Goal: Transaction & Acquisition: Purchase product/service

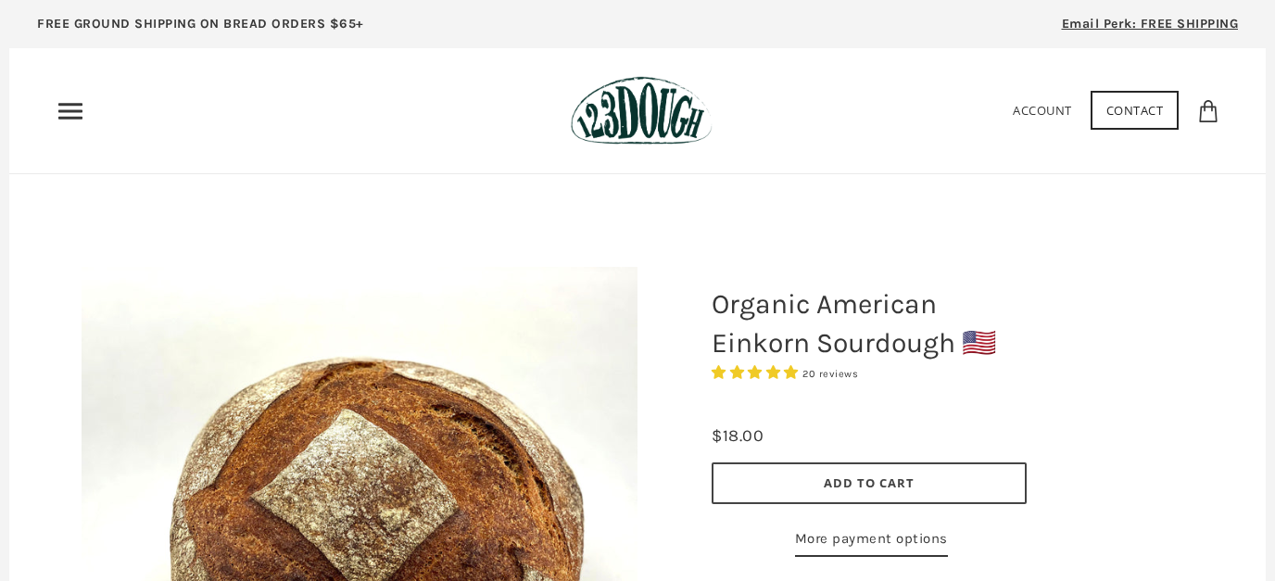
click at [60, 112] on icon "Primary" at bounding box center [71, 111] width 30 height 30
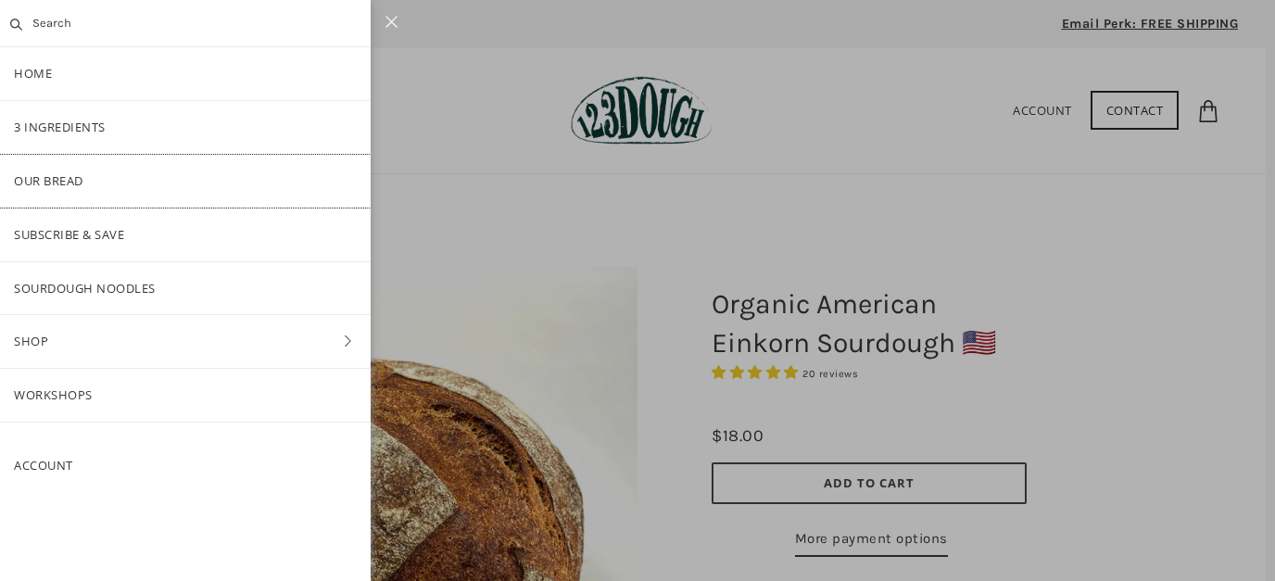
click at [44, 176] on link "Our Bread" at bounding box center [185, 181] width 371 height 53
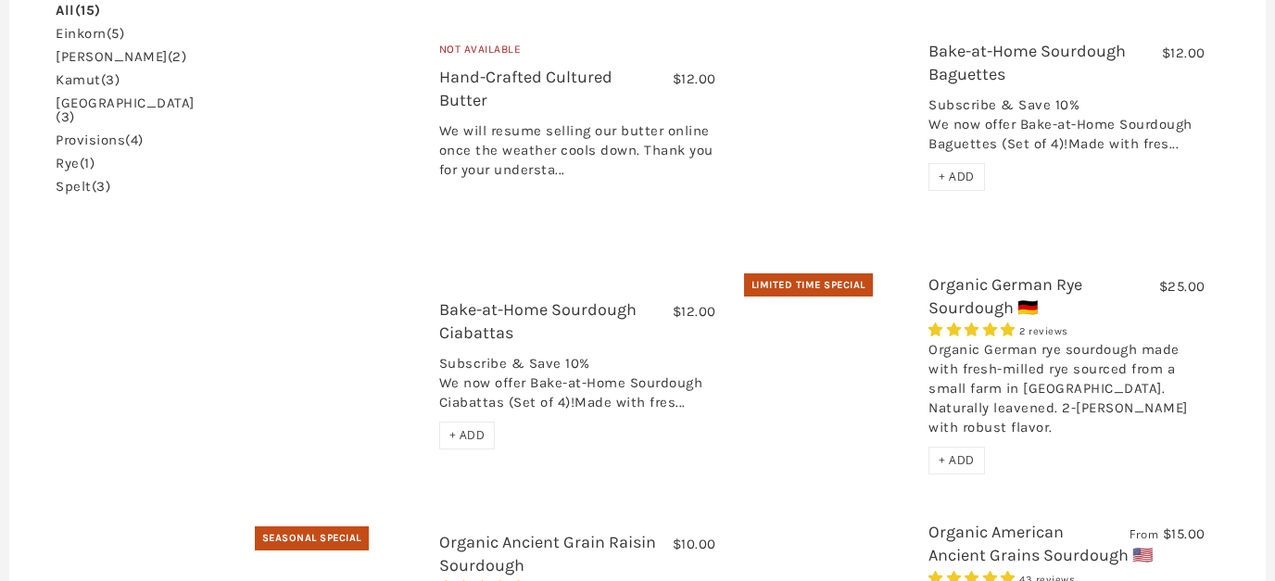
scroll to position [598, 0]
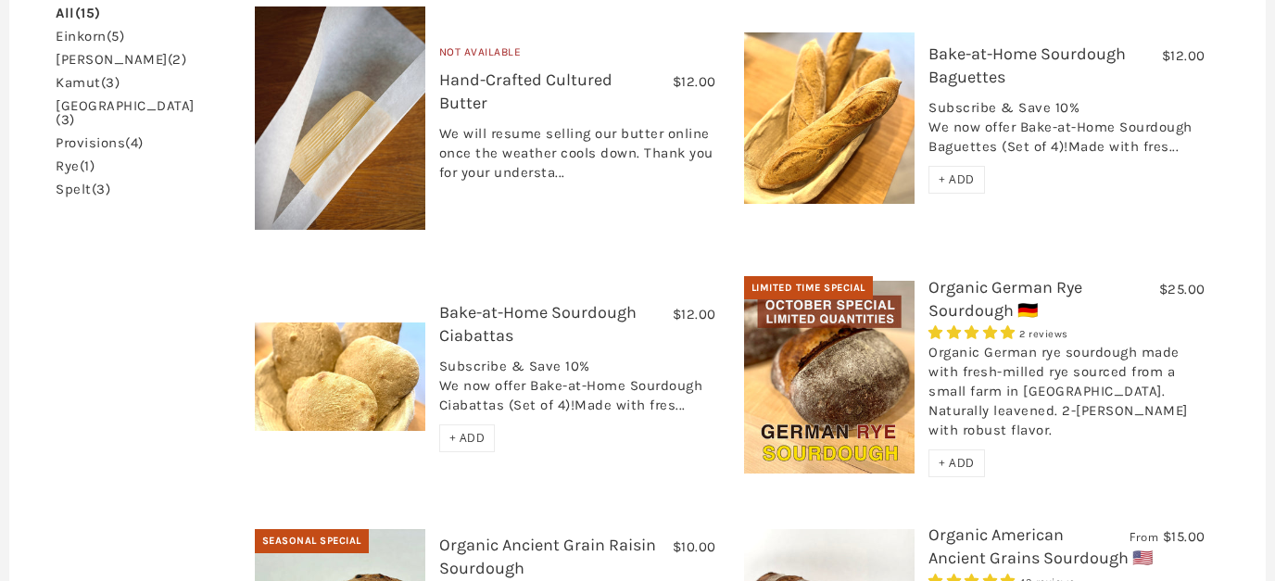
click at [982, 277] on link "Organic German Rye Sourdough 🇩🇪" at bounding box center [1006, 299] width 154 height 44
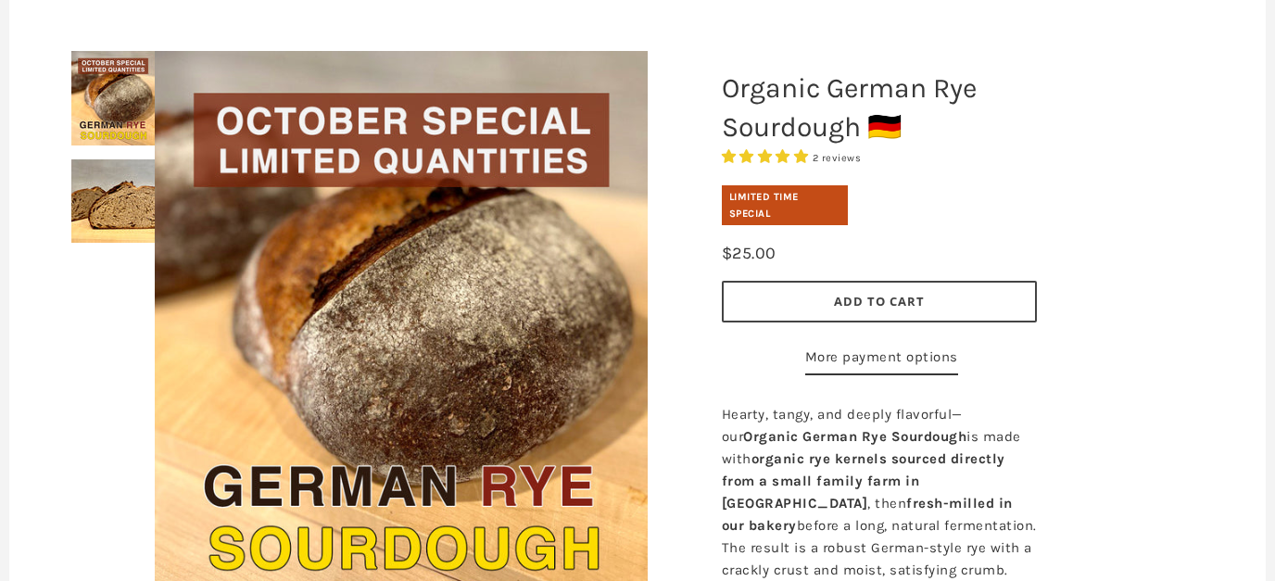
scroll to position [199, 0]
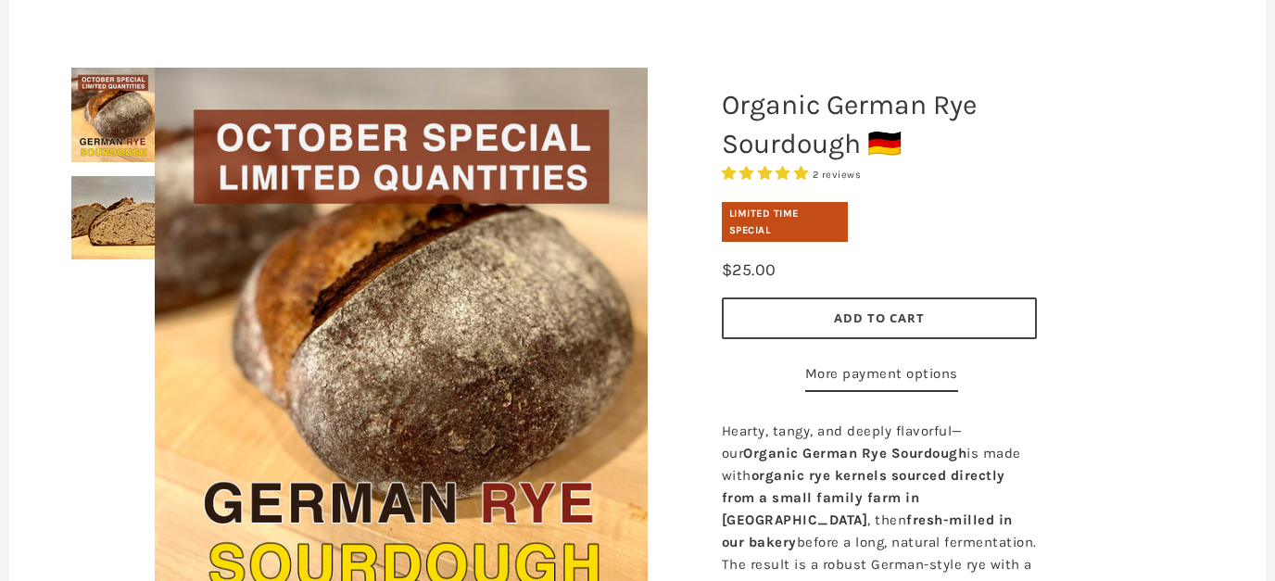
click at [875, 317] on span "Add to Cart" at bounding box center [879, 318] width 91 height 17
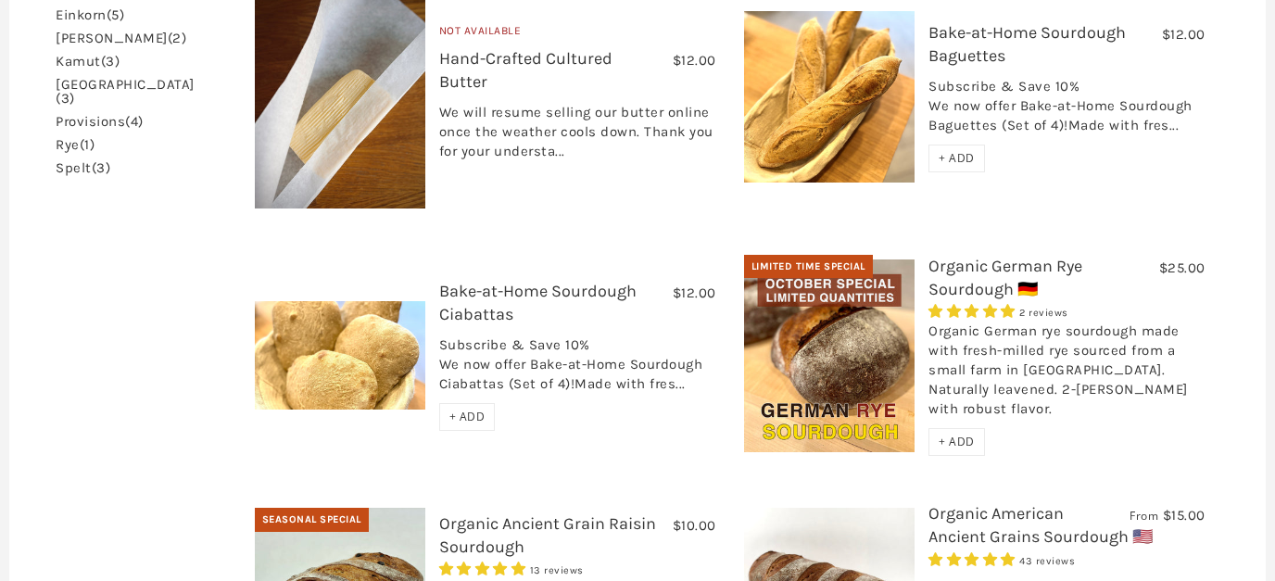
scroll to position [529, 0]
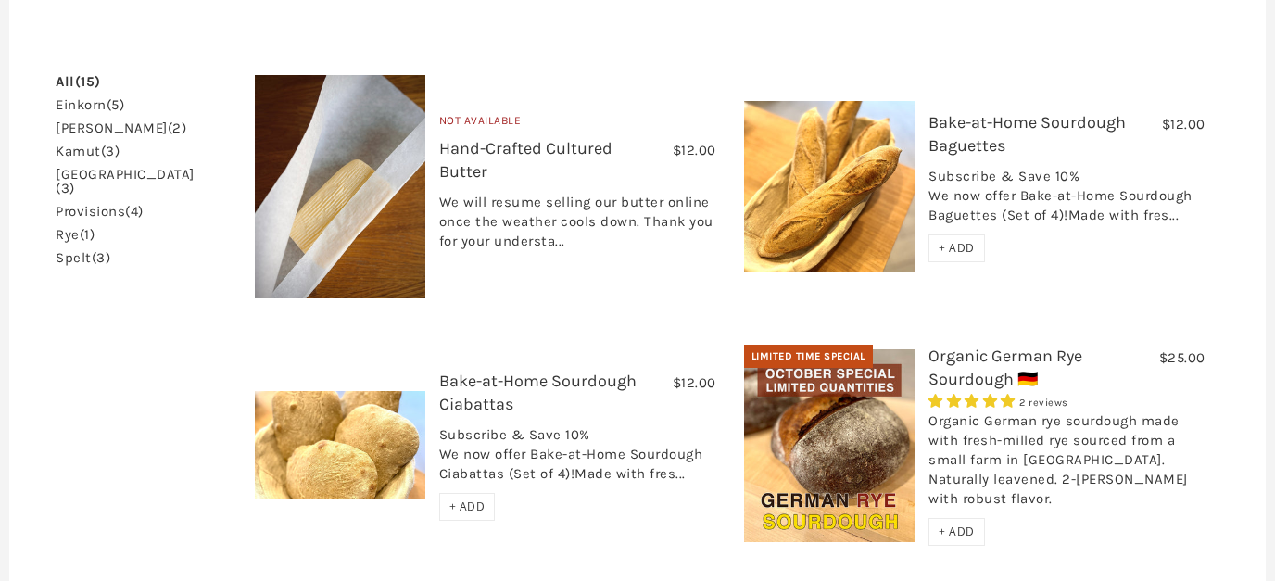
click at [857, 125] on img at bounding box center [829, 186] width 171 height 171
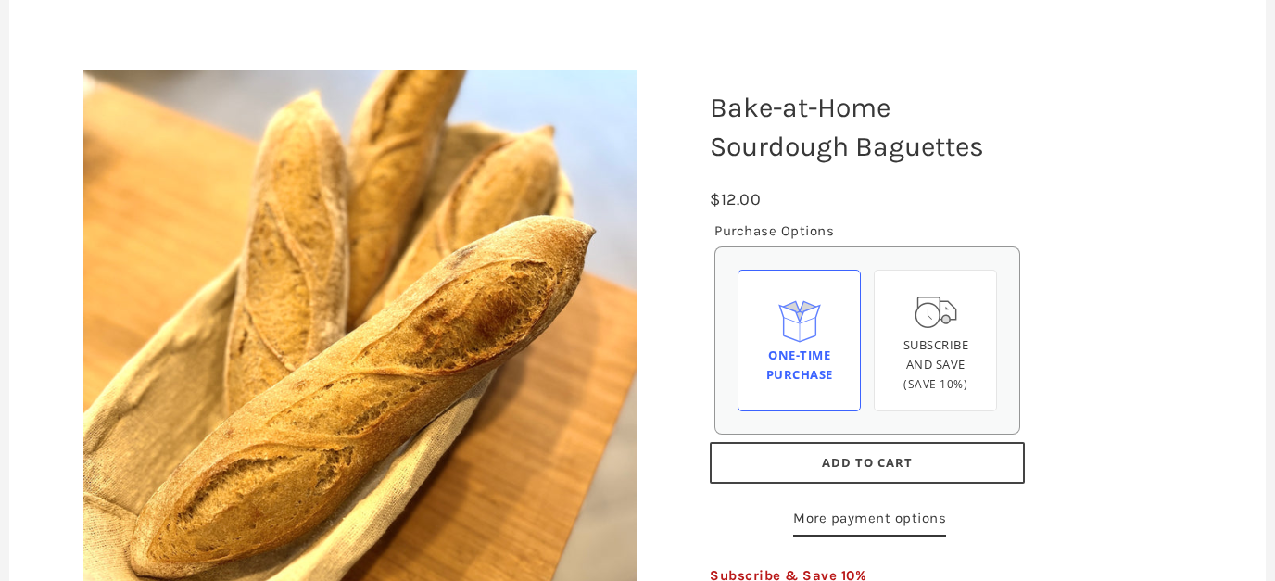
scroll to position [199, 0]
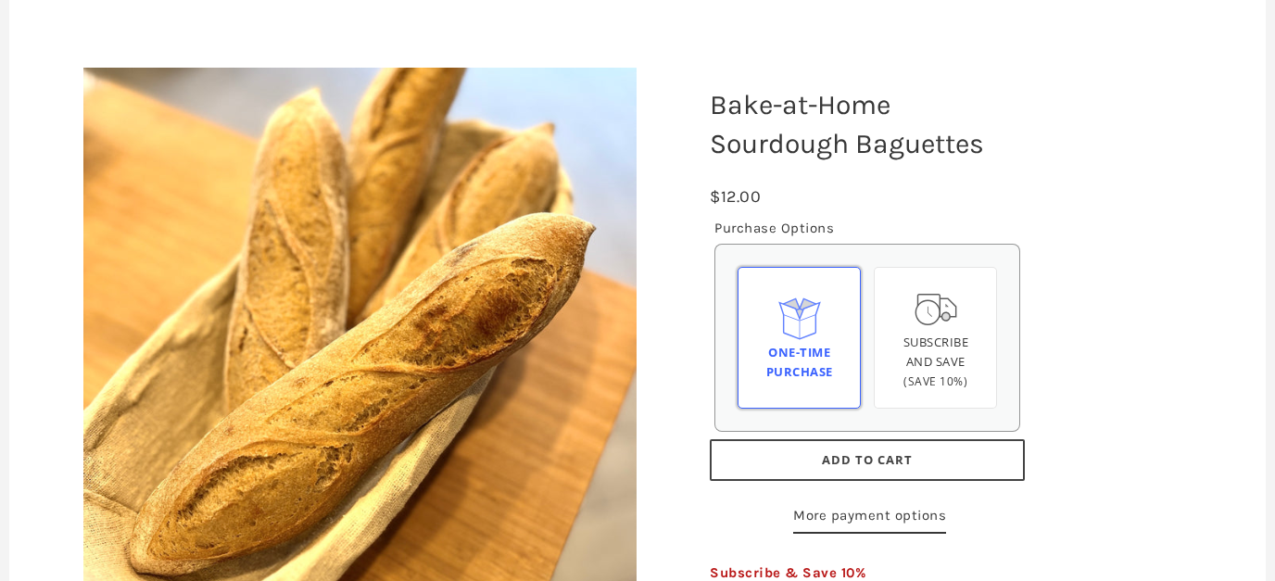
click at [805, 329] on icon at bounding box center [800, 319] width 48 height 48
click at [0, 0] on input "One-time Purchase" at bounding box center [0, 0] width 0 height 0
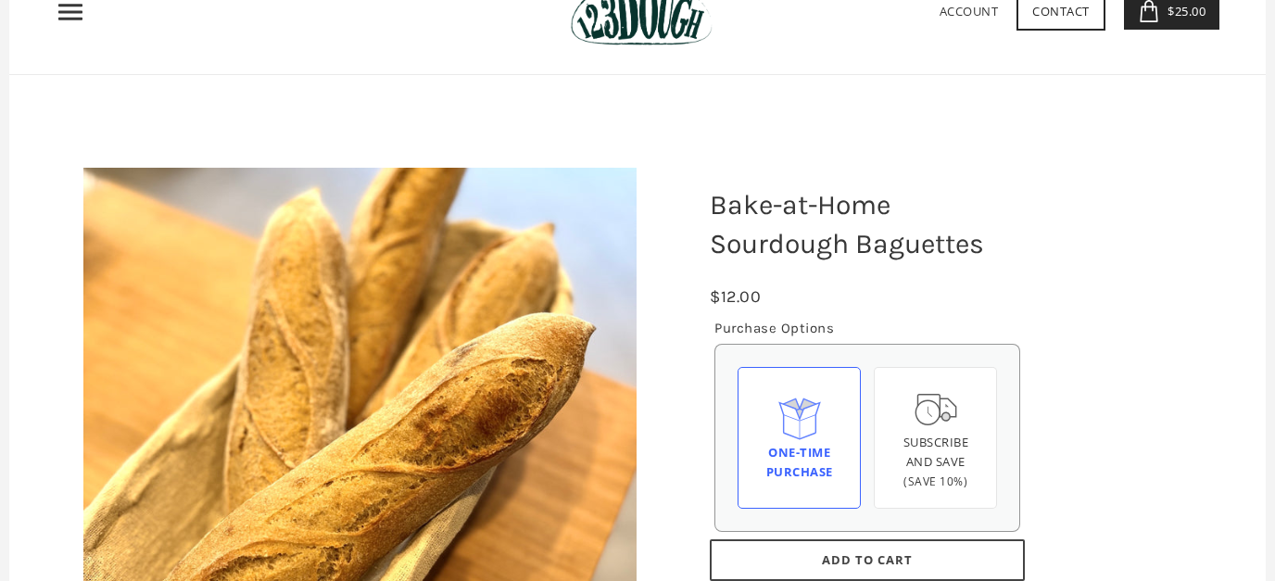
scroll to position [0, 0]
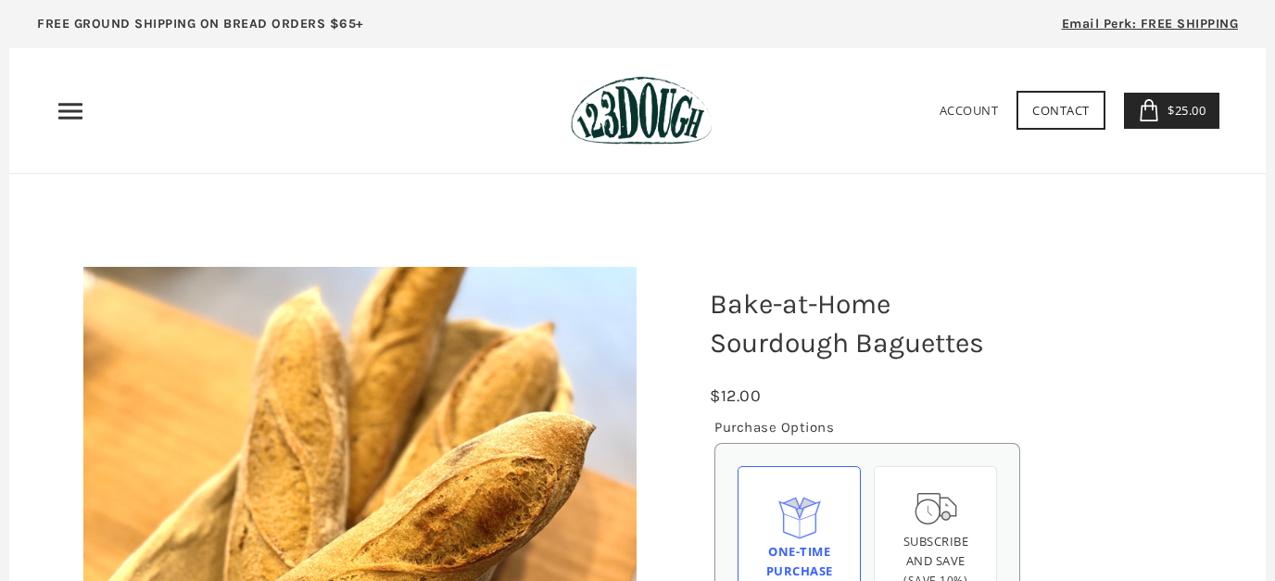
click at [1181, 108] on span "$25.00" at bounding box center [1184, 110] width 43 height 17
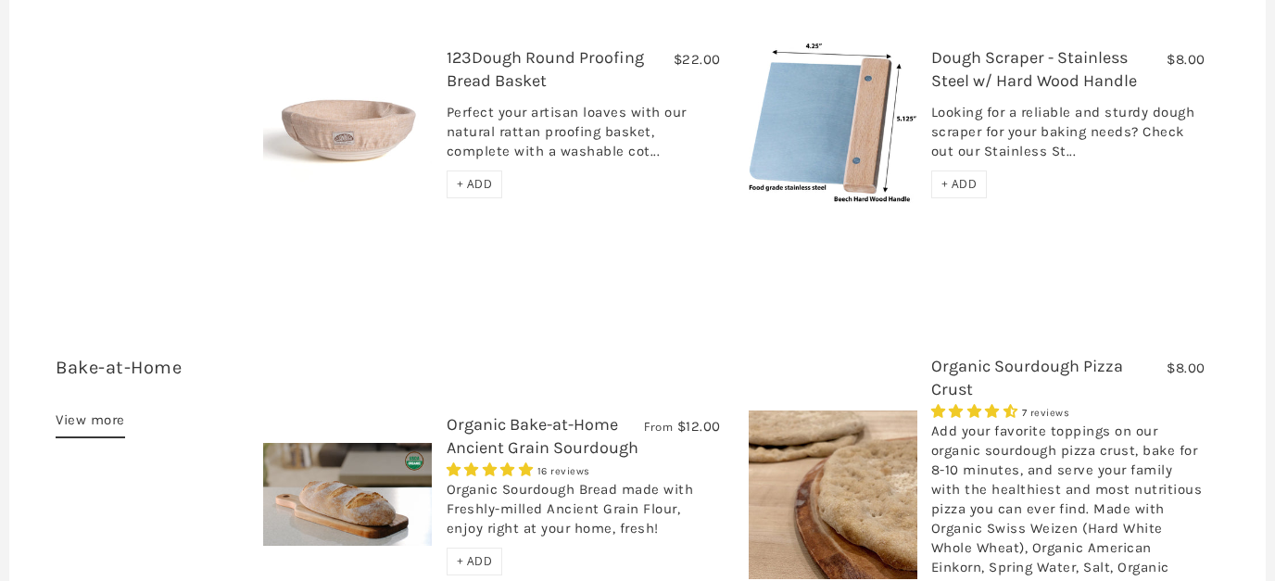
scroll to position [2889, 0]
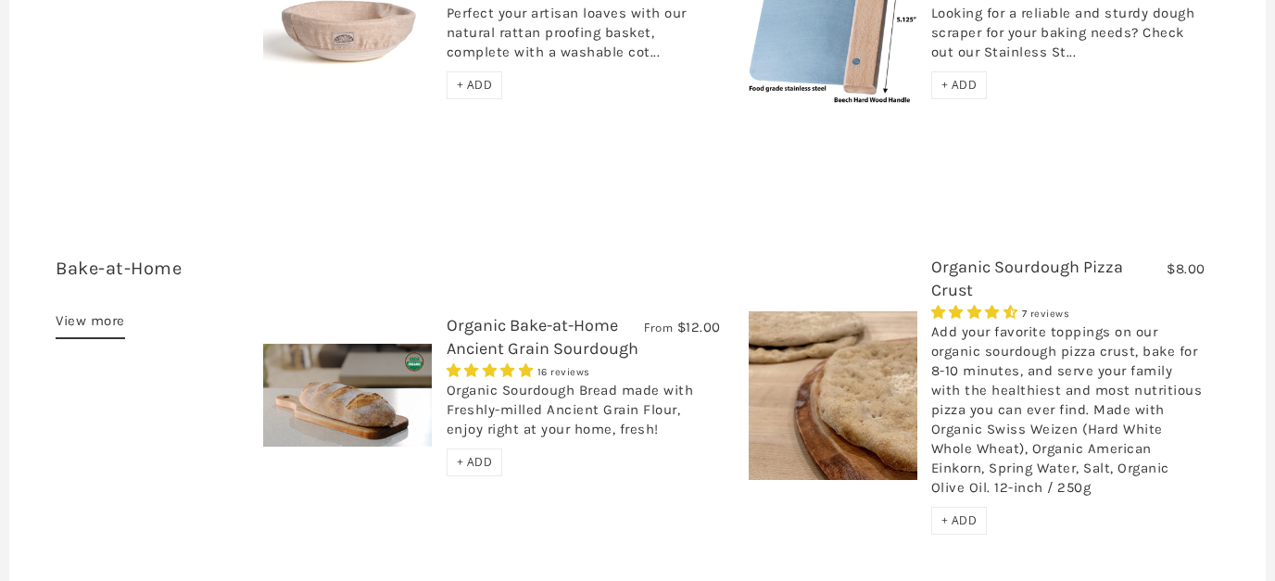
click at [844, 366] on img at bounding box center [833, 395] width 169 height 169
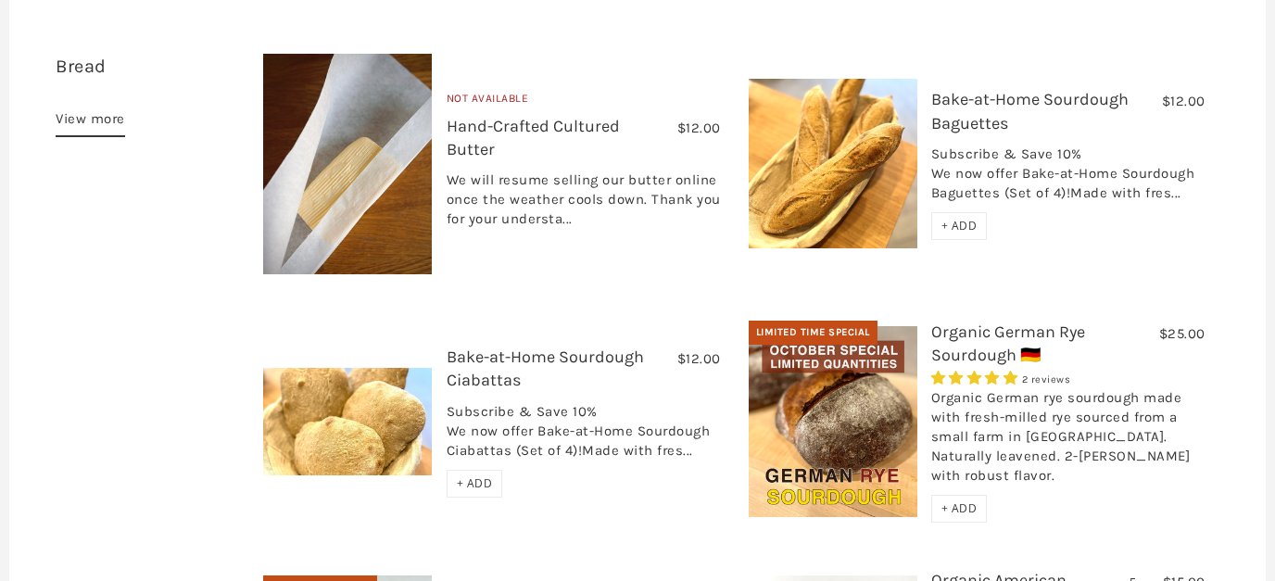
scroll to position [797, 0]
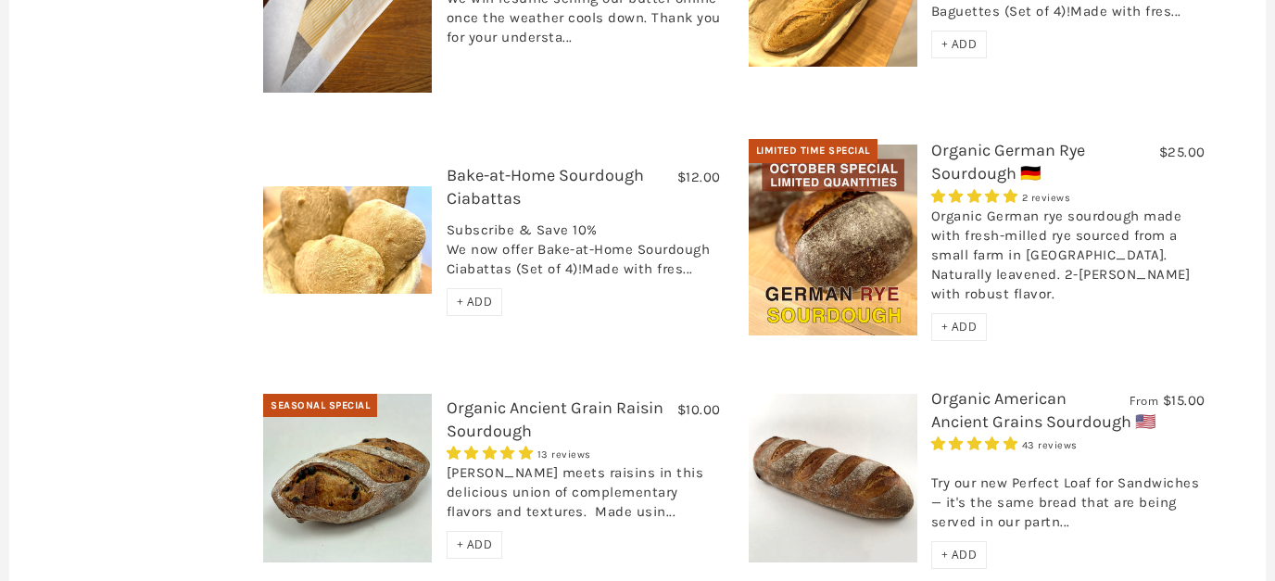
click at [842, 184] on img at bounding box center [833, 240] width 169 height 191
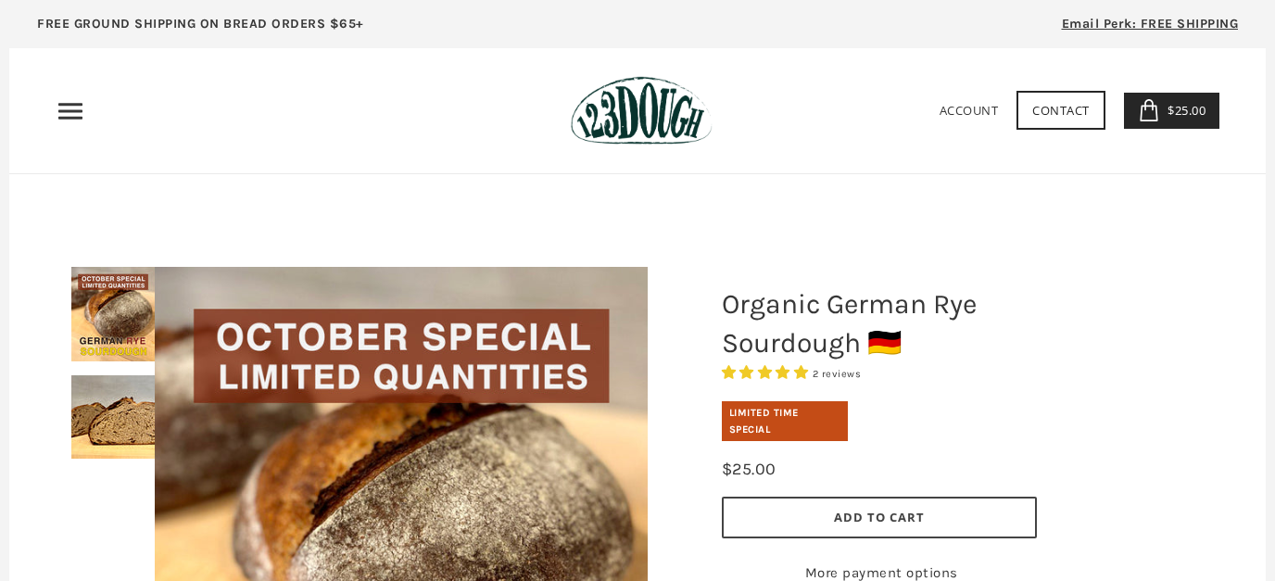
click at [1159, 107] on link "$25.00 1" at bounding box center [1172, 111] width 96 height 36
